Goal: Information Seeking & Learning: Learn about a topic

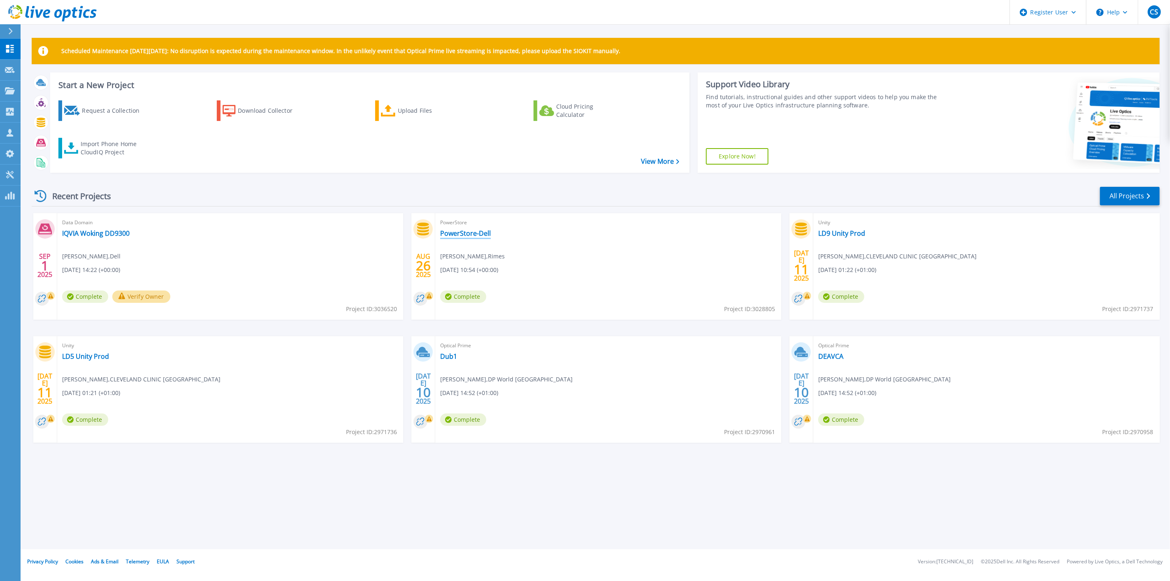
click at [475, 236] on link "PowerStore-Dell" at bounding box center [465, 233] width 51 height 8
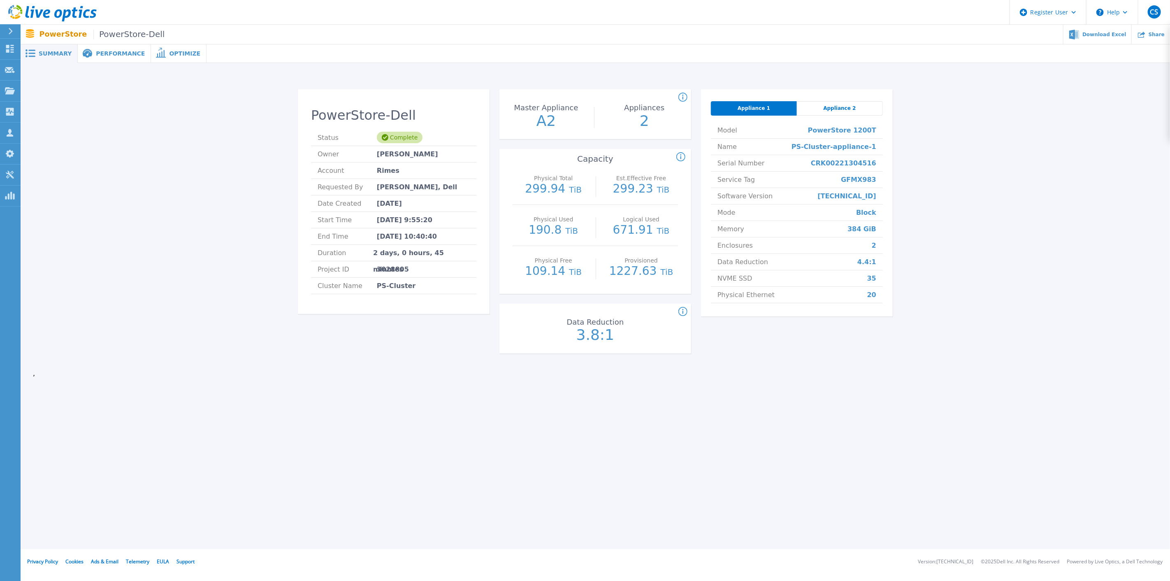
click at [98, 53] on span "Performance" at bounding box center [120, 54] width 49 height 6
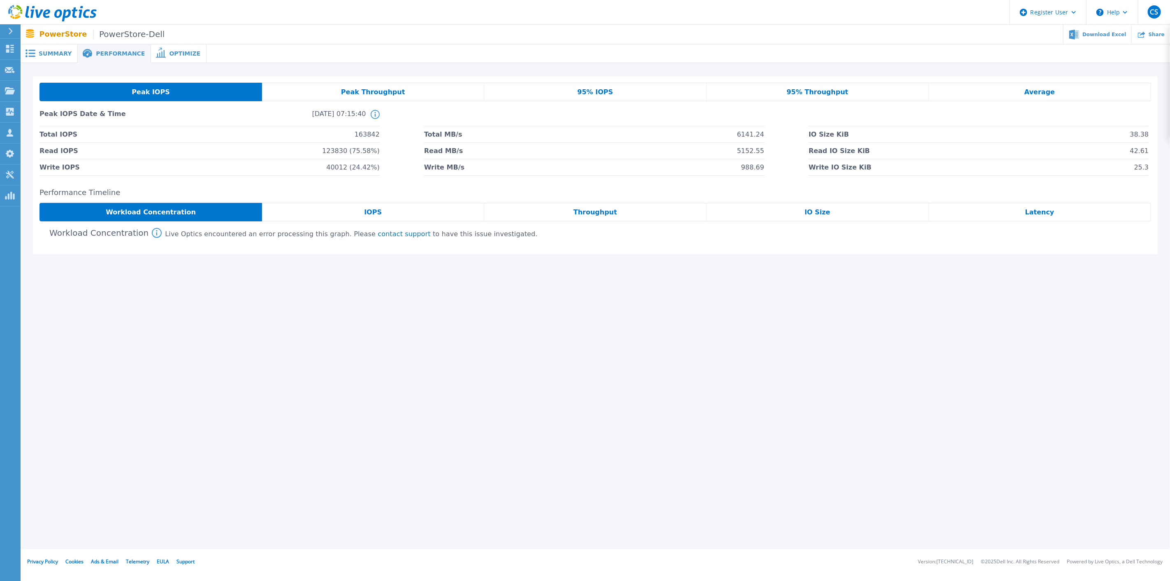
click at [177, 51] on span "Optimize" at bounding box center [184, 54] width 31 height 6
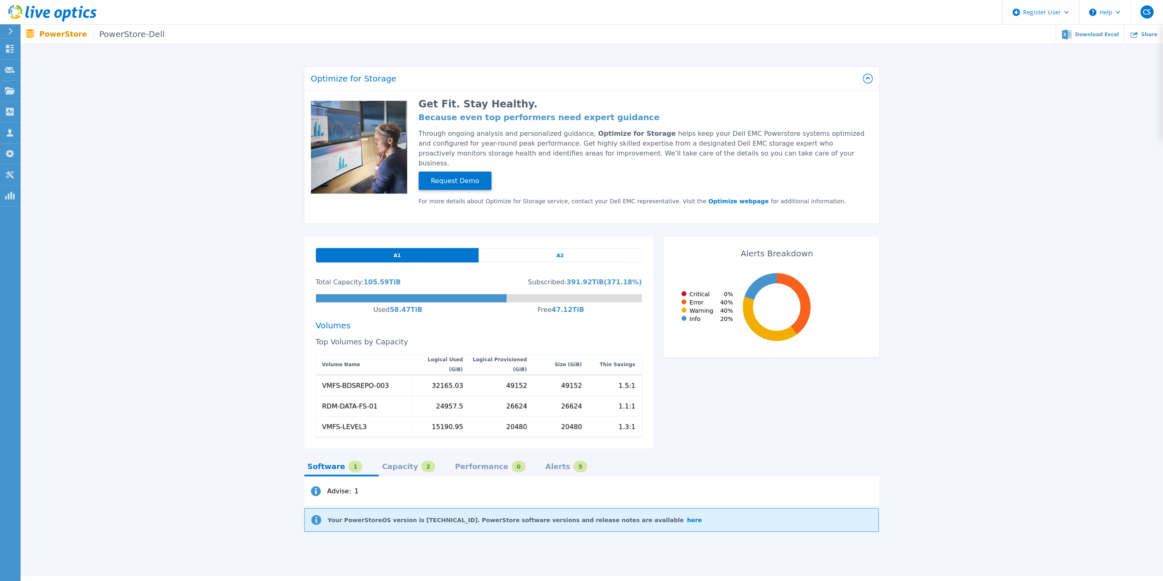
scroll to position [31, 0]
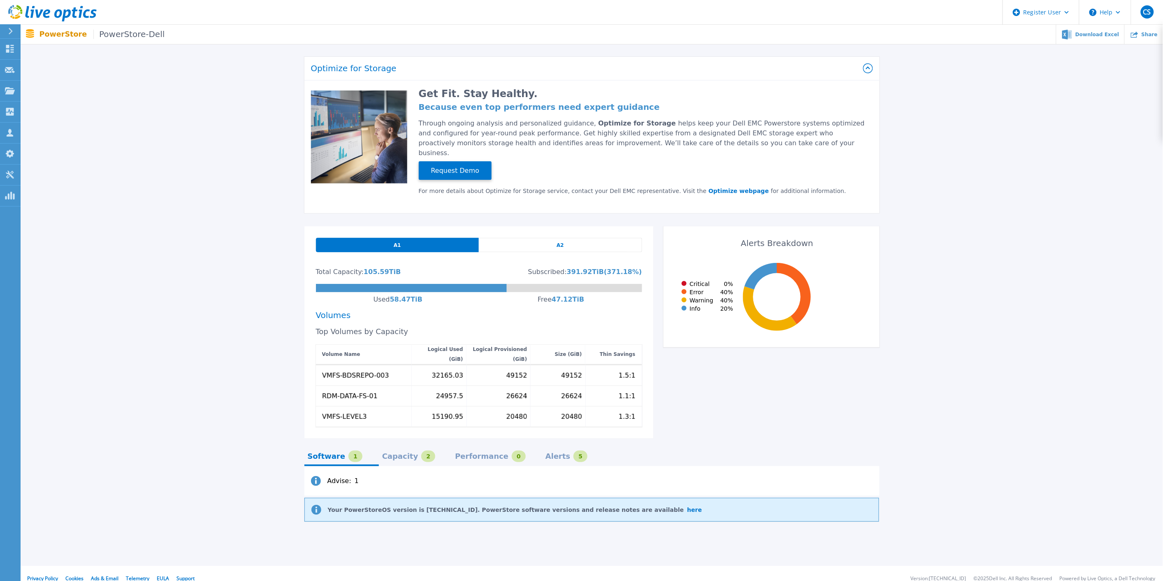
click at [421, 451] on div "2" at bounding box center [428, 457] width 14 height 12
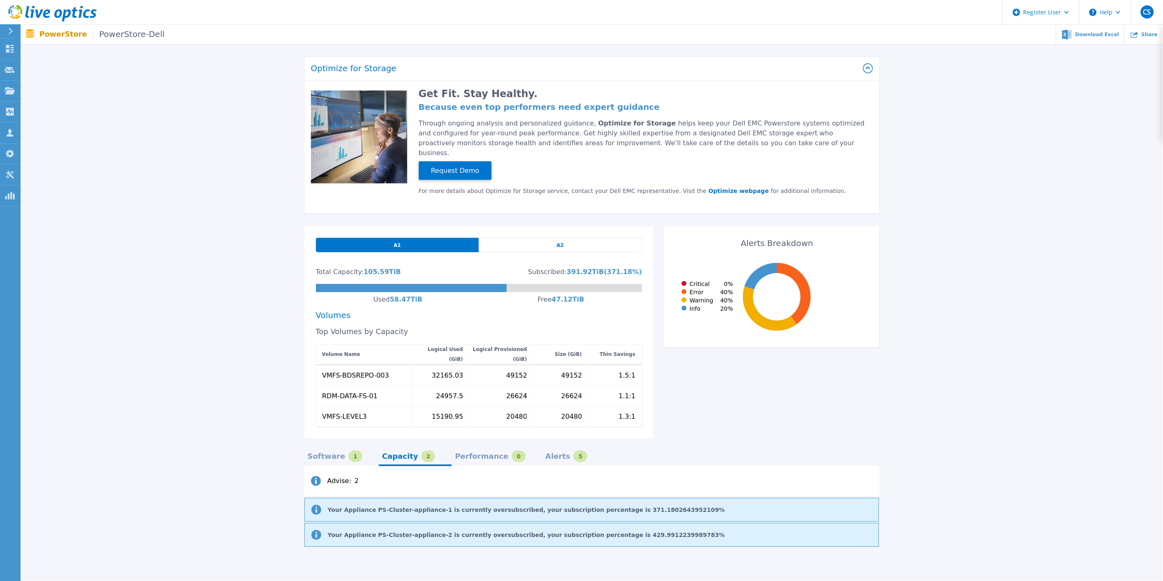
click at [469, 453] on div "Performance" at bounding box center [481, 456] width 53 height 7
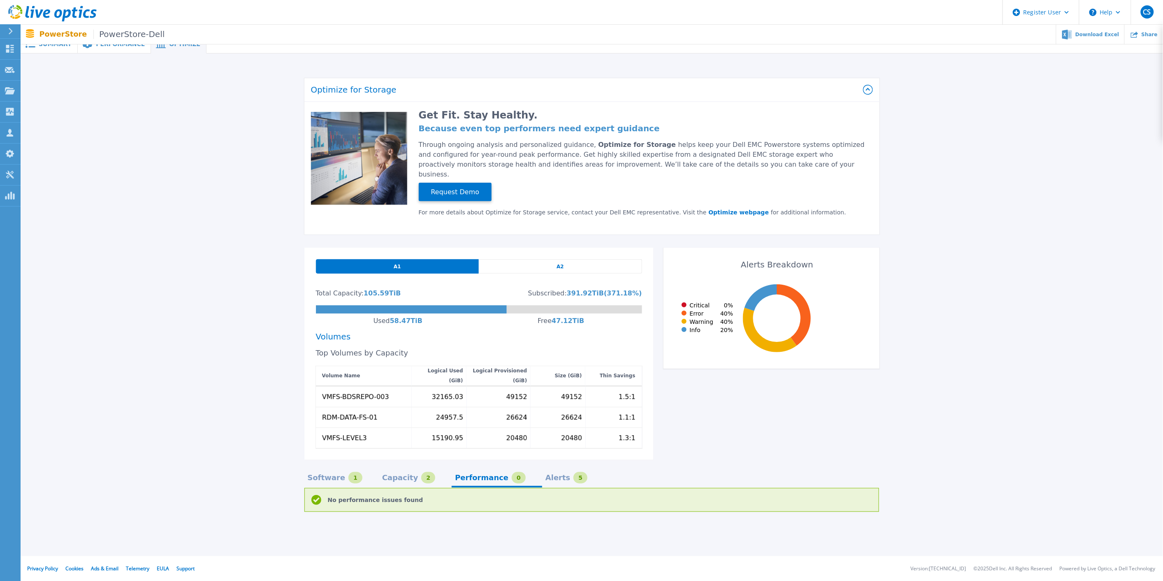
scroll to position [0, 0]
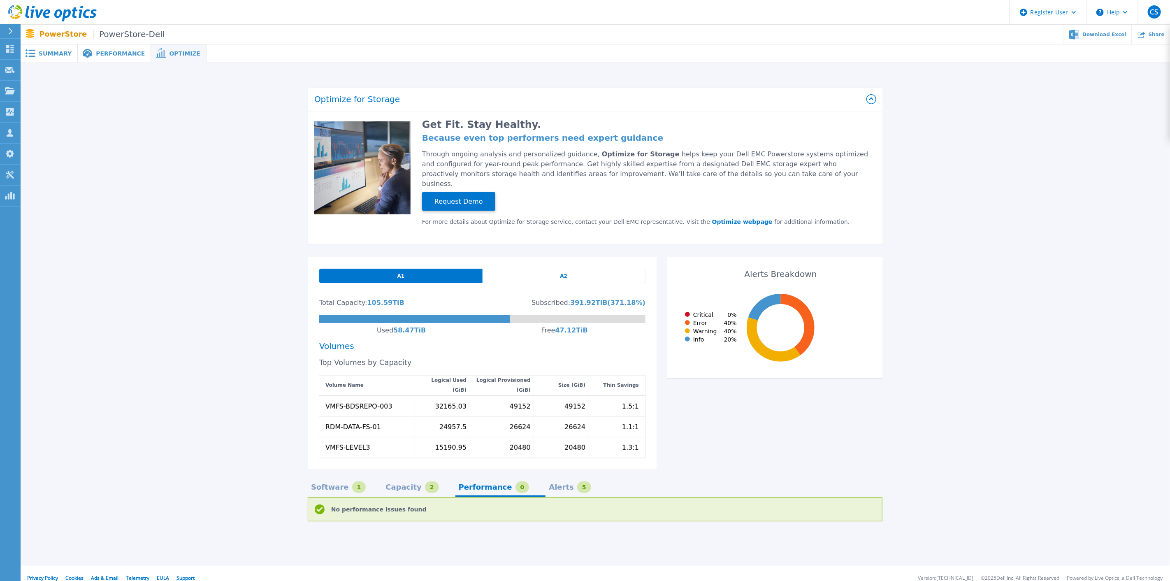
click at [533, 471] on div "Software 1 Capacity 2 Performance 0 Alerts 5 No performance issues found" at bounding box center [595, 495] width 575 height 53
click at [549, 484] on div "Alerts" at bounding box center [561, 487] width 25 height 7
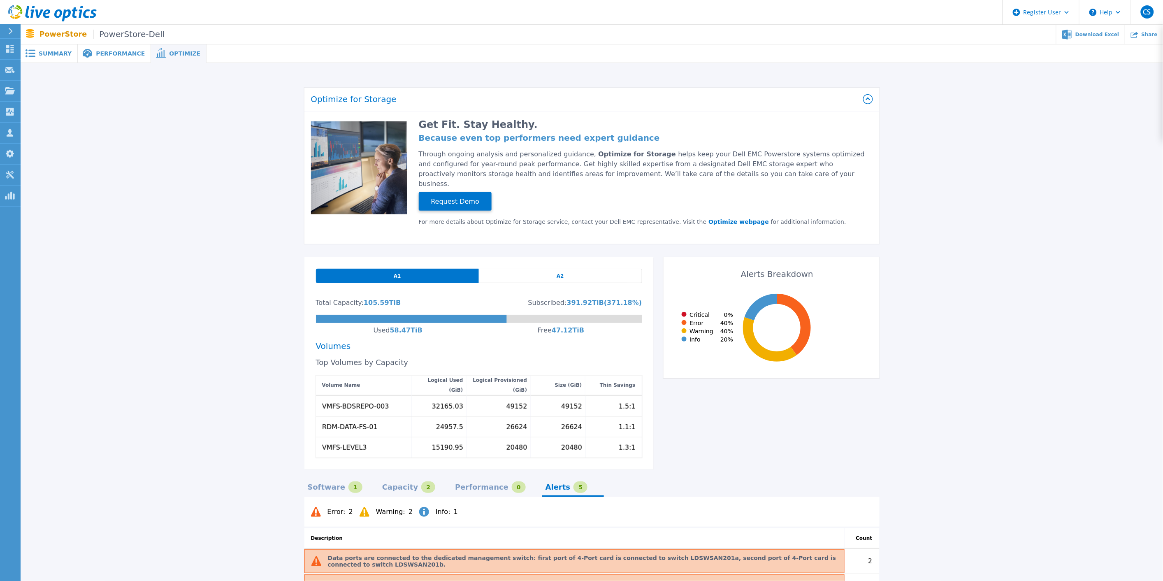
click at [558, 273] on span "A2" at bounding box center [560, 276] width 7 height 7
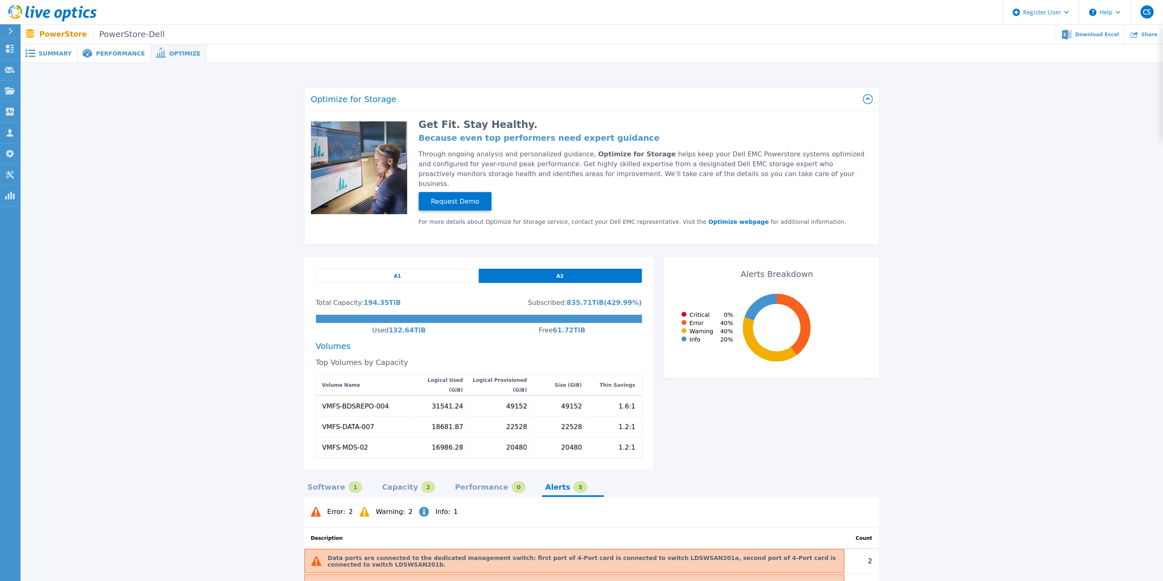
click at [408, 269] on div "A1" at bounding box center [397, 276] width 163 height 14
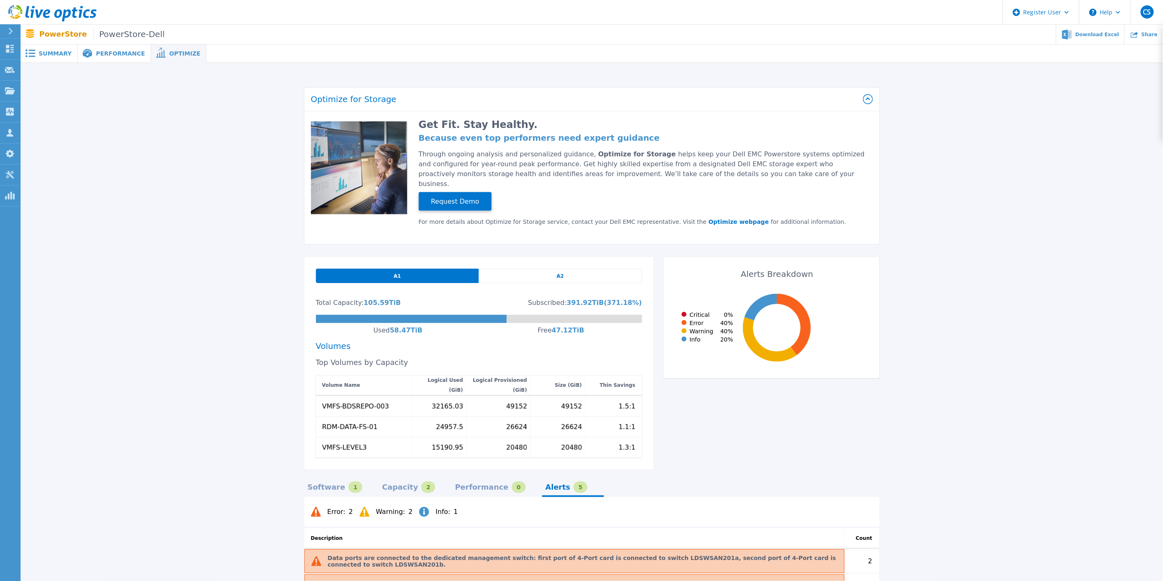
click at [50, 52] on span "Summary" at bounding box center [55, 54] width 33 height 6
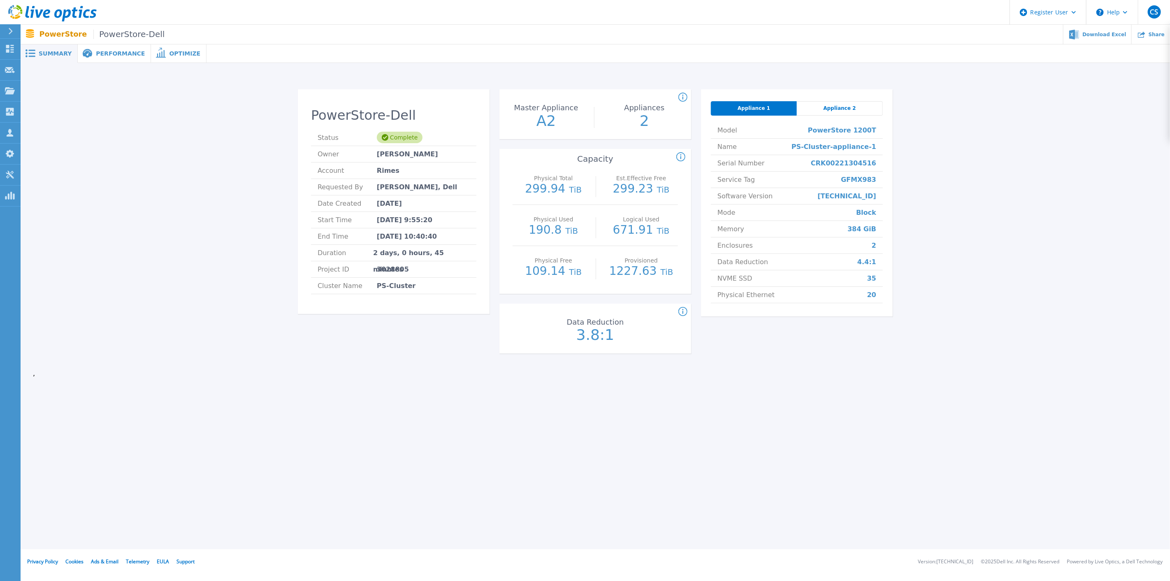
click at [104, 52] on span "Performance" at bounding box center [120, 54] width 49 height 6
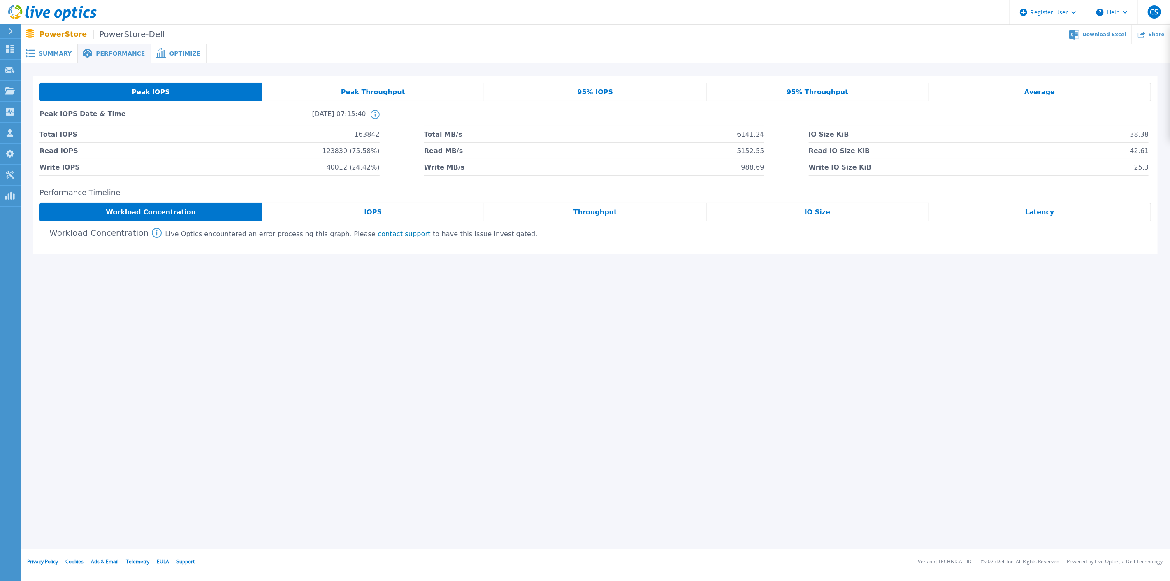
click at [439, 211] on div "IOPS" at bounding box center [373, 212] width 222 height 19
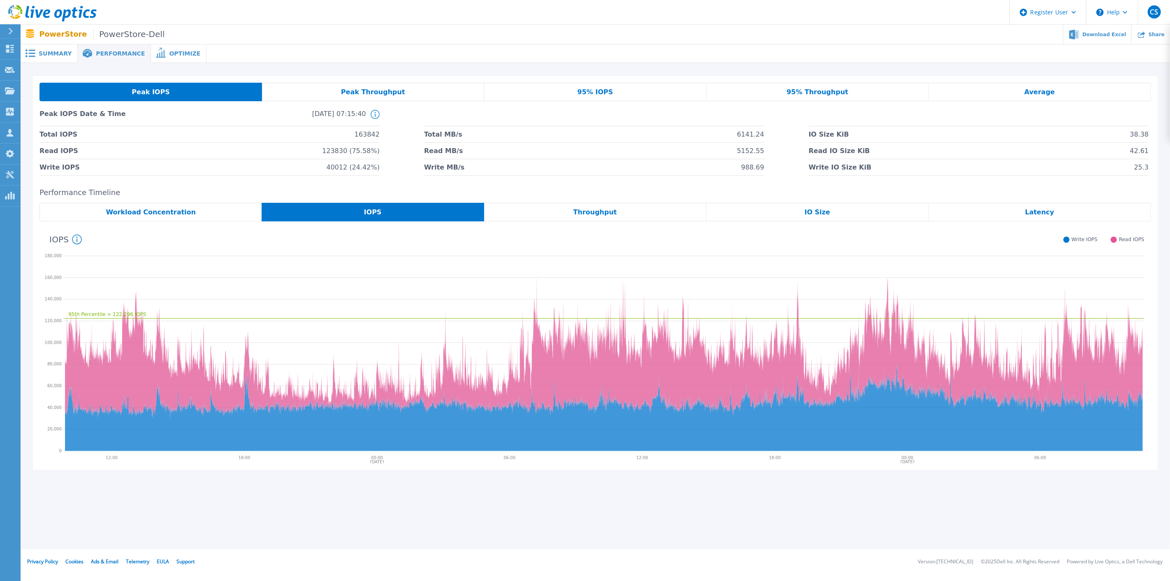
click at [578, 220] on div "Throughput" at bounding box center [595, 212] width 222 height 19
